Goal: Task Accomplishment & Management: Use online tool/utility

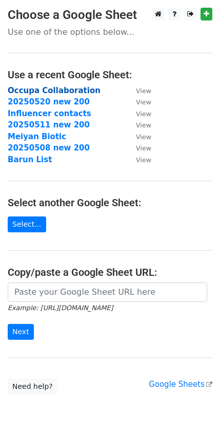
click at [80, 91] on strong "Occupa Collaboration" at bounding box center [54, 90] width 93 height 9
click at [74, 91] on strong "Occupa Collaboration" at bounding box center [54, 90] width 93 height 9
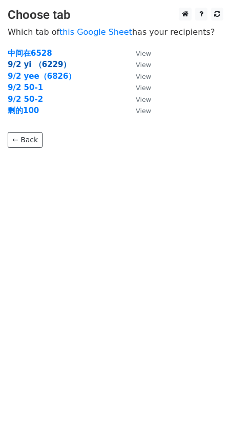
click at [53, 63] on strong "9/2 yi （6229）" at bounding box center [39, 64] width 63 height 9
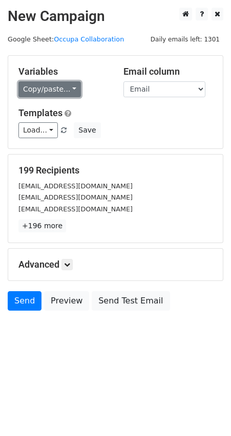
click at [71, 88] on link "Copy/paste..." at bounding box center [49, 89] width 62 height 16
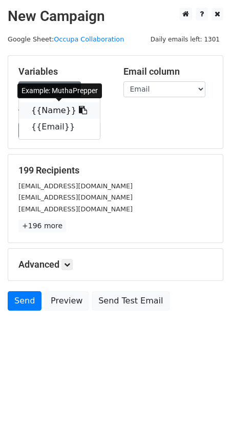
click at [59, 107] on link "{{Name}}" at bounding box center [59, 110] width 81 height 16
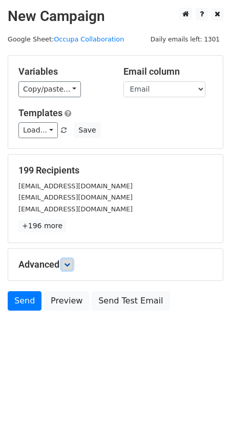
click at [70, 262] on icon at bounding box center [67, 265] width 6 height 6
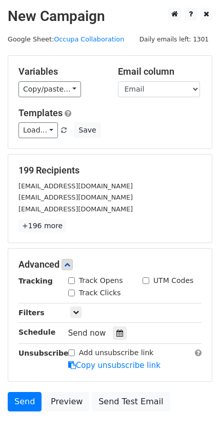
click at [72, 280] on input "Track Opens" at bounding box center [71, 281] width 7 height 7
checkbox input "true"
click at [71, 290] on input "Track Clicks" at bounding box center [71, 293] width 7 height 7
checkbox input "true"
click at [146, 279] on input "UTM Codes" at bounding box center [145, 281] width 7 height 7
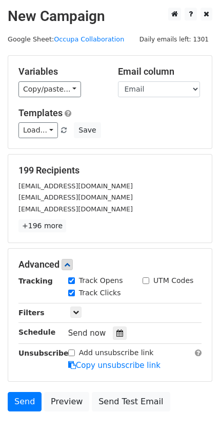
checkbox input "true"
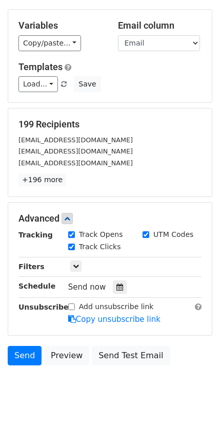
scroll to position [57, 0]
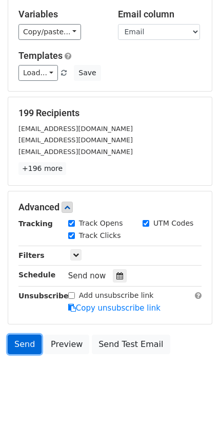
click at [28, 340] on link "Send" at bounding box center [25, 344] width 34 height 19
